Goal: Book appointment/travel/reservation

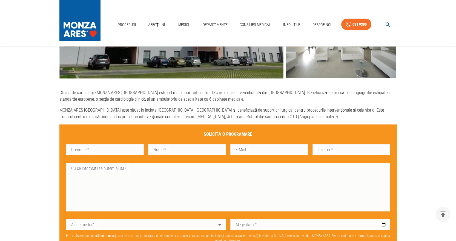
scroll to position [307, 0]
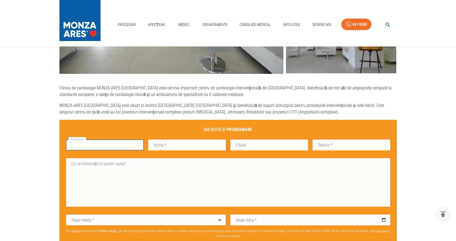
click at [100, 146] on input "Prenume   *" at bounding box center [105, 145] width 78 height 11
type input "DRAGOMIR"
type input "Florin"
type input "[EMAIL_ADDRESS][DOMAIN_NAME]"
type input "0722647062"
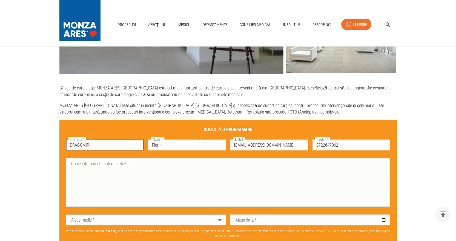
click at [153, 169] on textarea "Cu ce informații te putem ajuta?" at bounding box center [228, 183] width 317 height 44
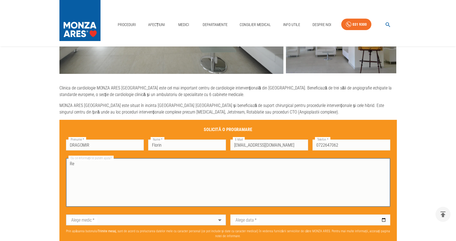
type textarea "R"
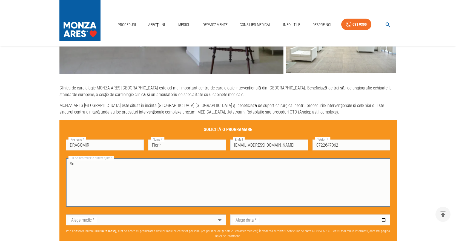
type textarea "S"
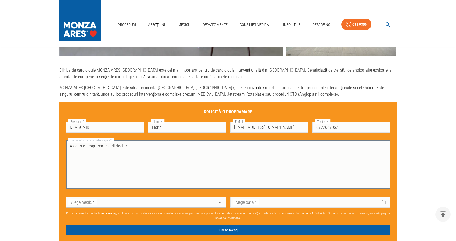
scroll to position [335, 0]
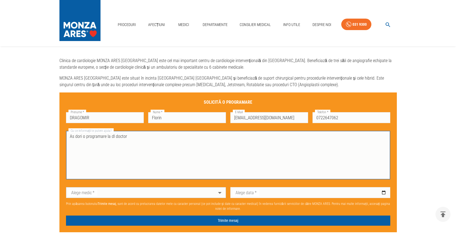
drag, startPoint x: 106, startPoint y: 136, endPoint x: 133, endPoint y: 137, distance: 26.3
click at [133, 137] on textarea "As dori o programare la dl doctor" at bounding box center [228, 155] width 317 height 44
type textarea "As dori o programare pentru testul de efort pentru una din datele 19,[DATE]"
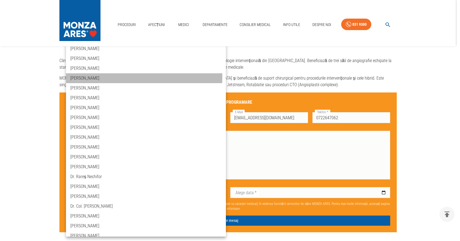
click at [89, 76] on li "[PERSON_NAME]" at bounding box center [146, 78] width 160 height 10
type input "dr-[PERSON_NAME]"
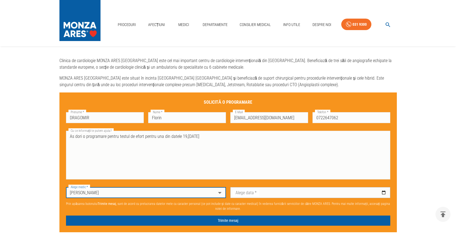
click at [268, 194] on input "Alege data   *" at bounding box center [310, 192] width 160 height 11
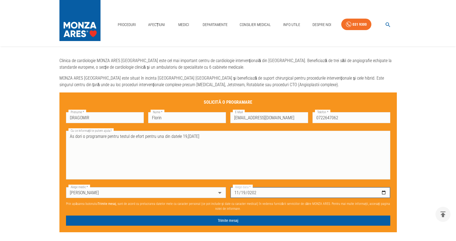
type input "[DATE]"
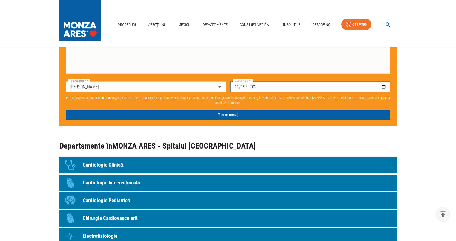
scroll to position [444, 0]
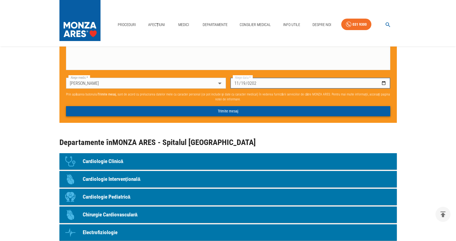
click at [233, 110] on button "Trimite mesaj" at bounding box center [228, 111] width 324 height 10
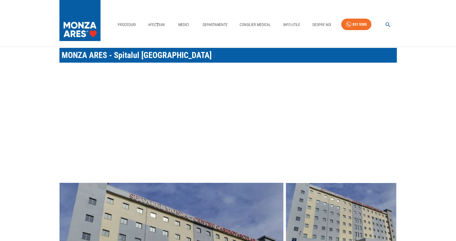
scroll to position [0, 0]
